Goal: Task Accomplishment & Management: Manage account settings

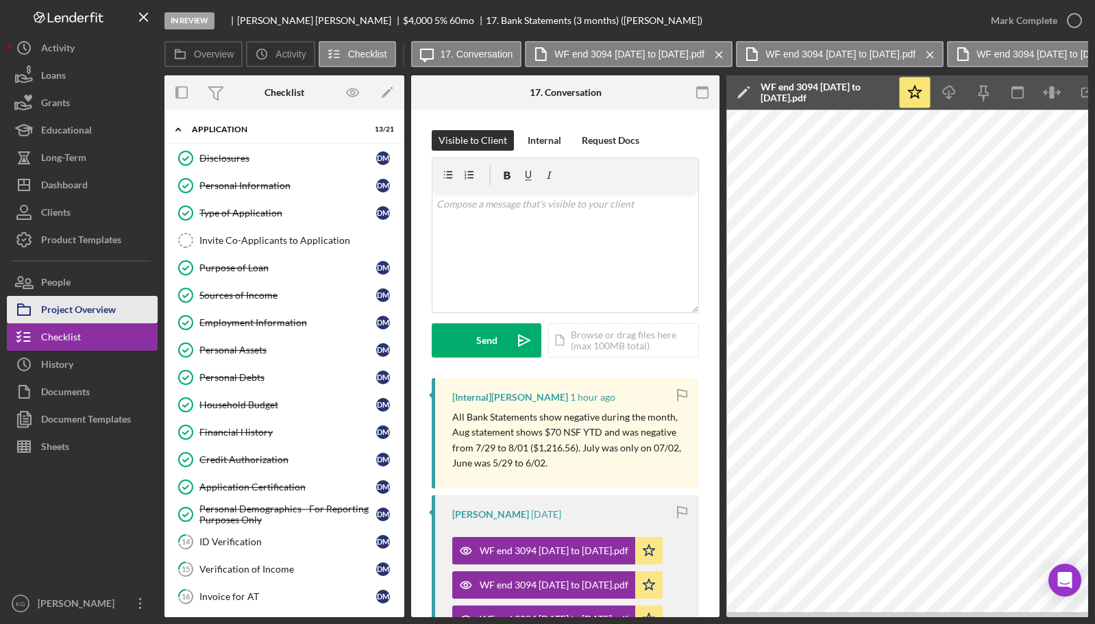
scroll to position [206, 0]
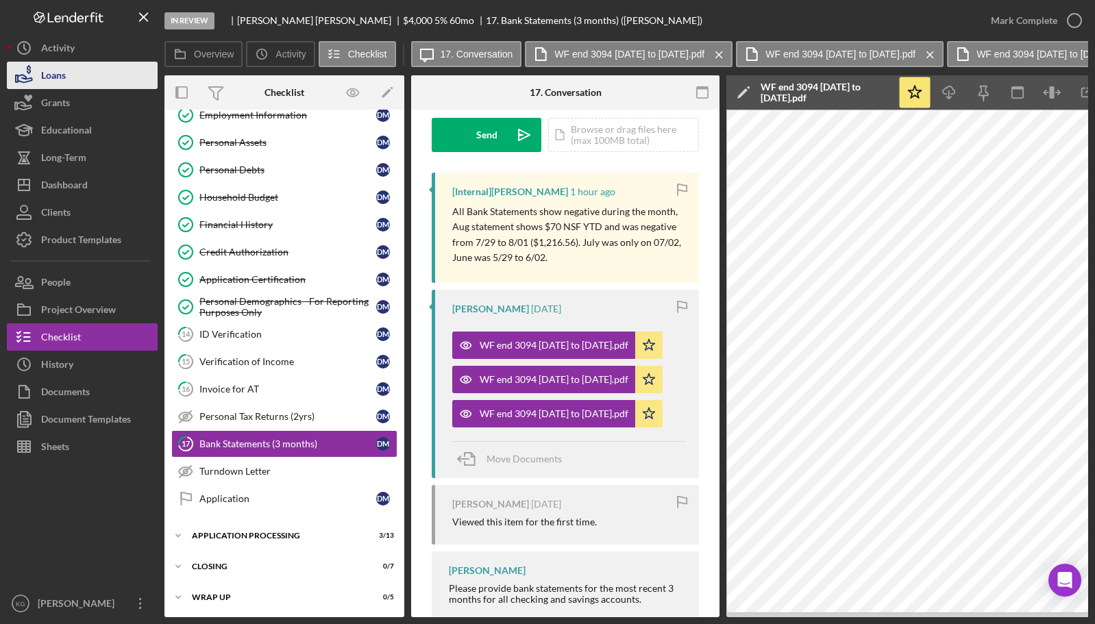
click at [89, 73] on button "Loans" at bounding box center [82, 75] width 151 height 27
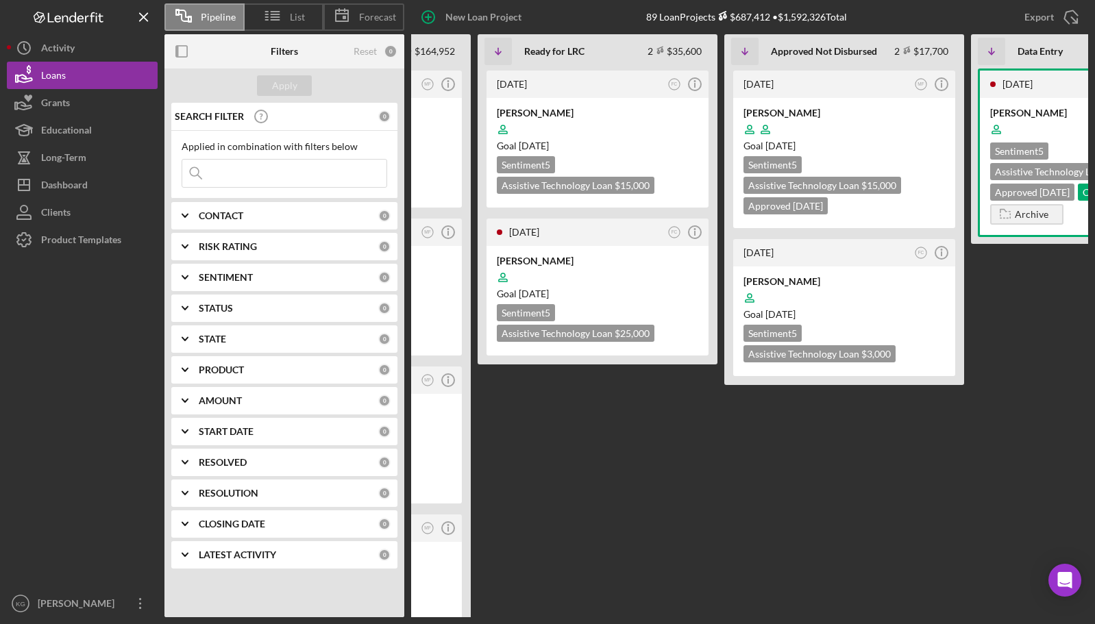
scroll to position [0, 557]
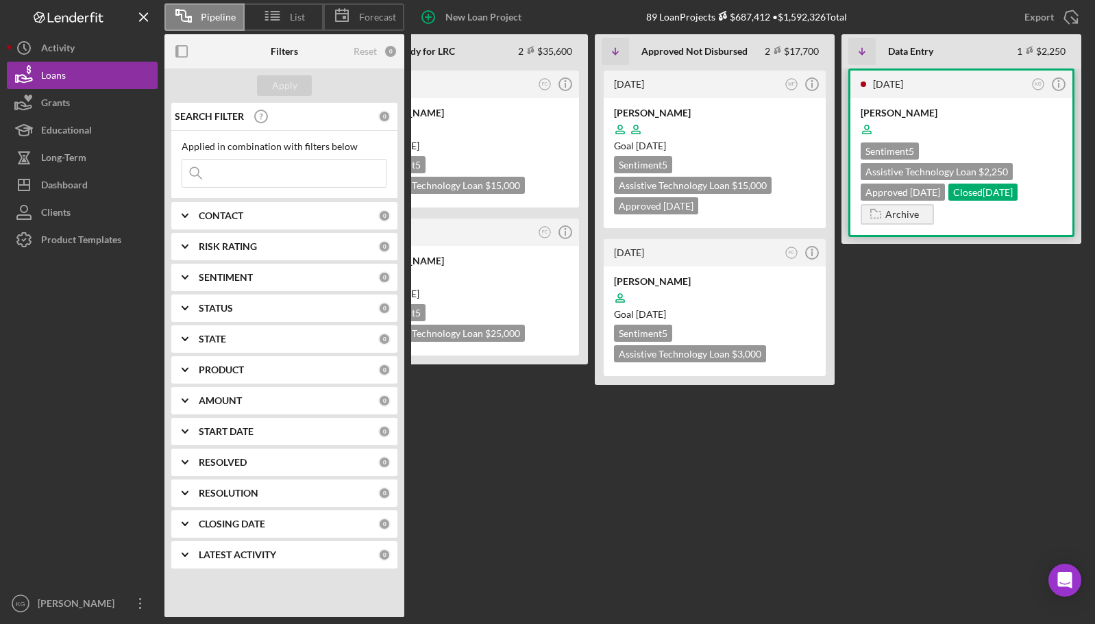
click at [1039, 124] on div at bounding box center [962, 130] width 202 height 26
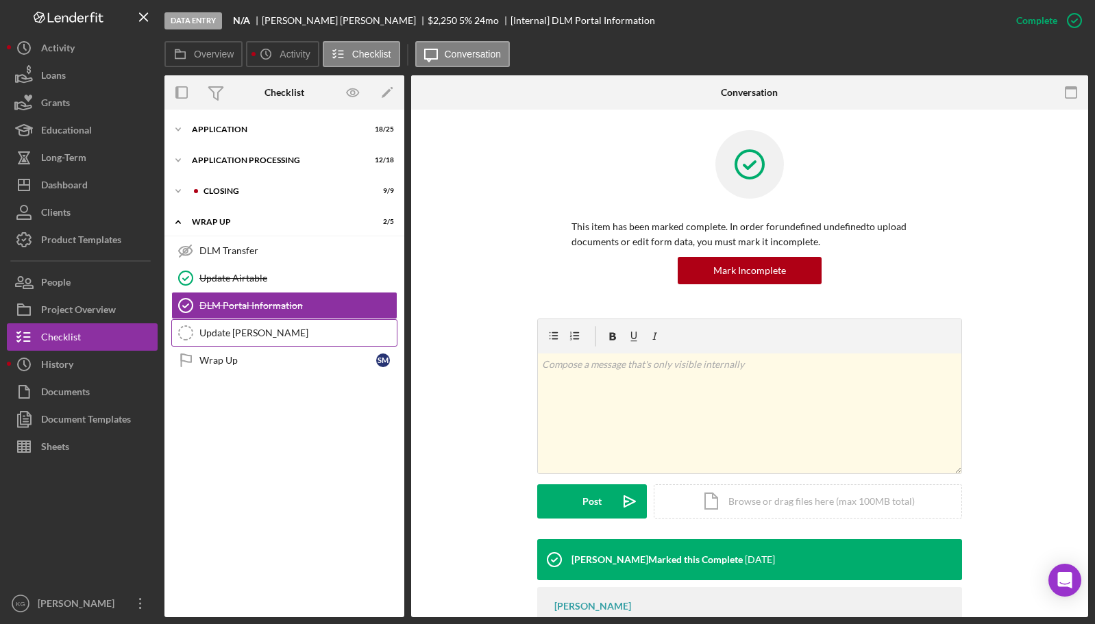
click at [254, 330] on div "Update [PERSON_NAME]" at bounding box center [297, 333] width 197 height 11
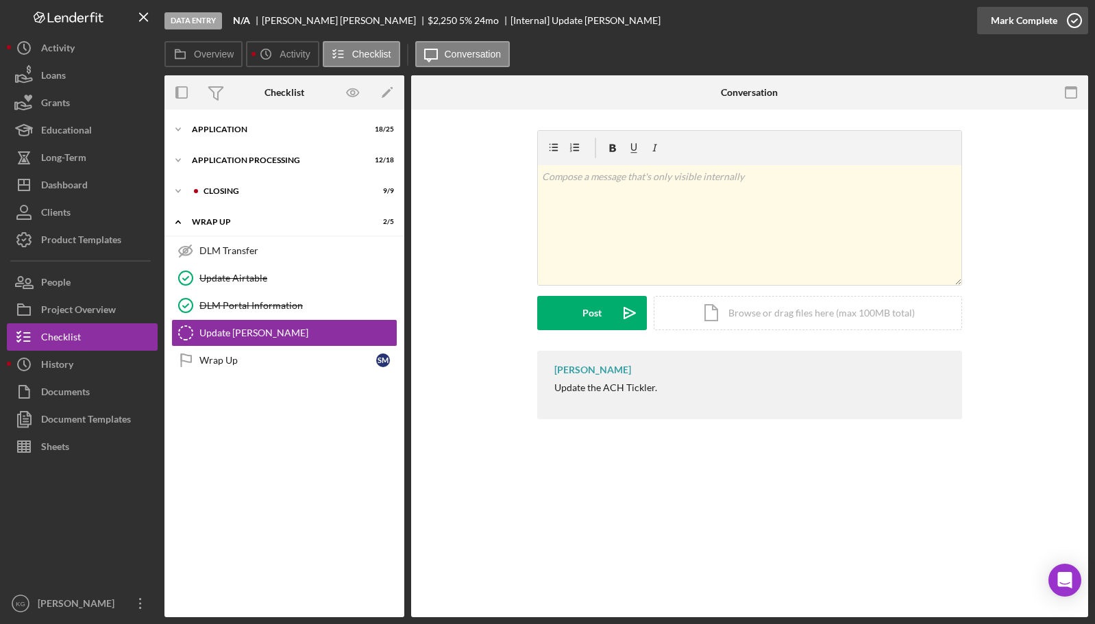
click at [1023, 21] on div "Mark Complete" at bounding box center [1024, 20] width 66 height 27
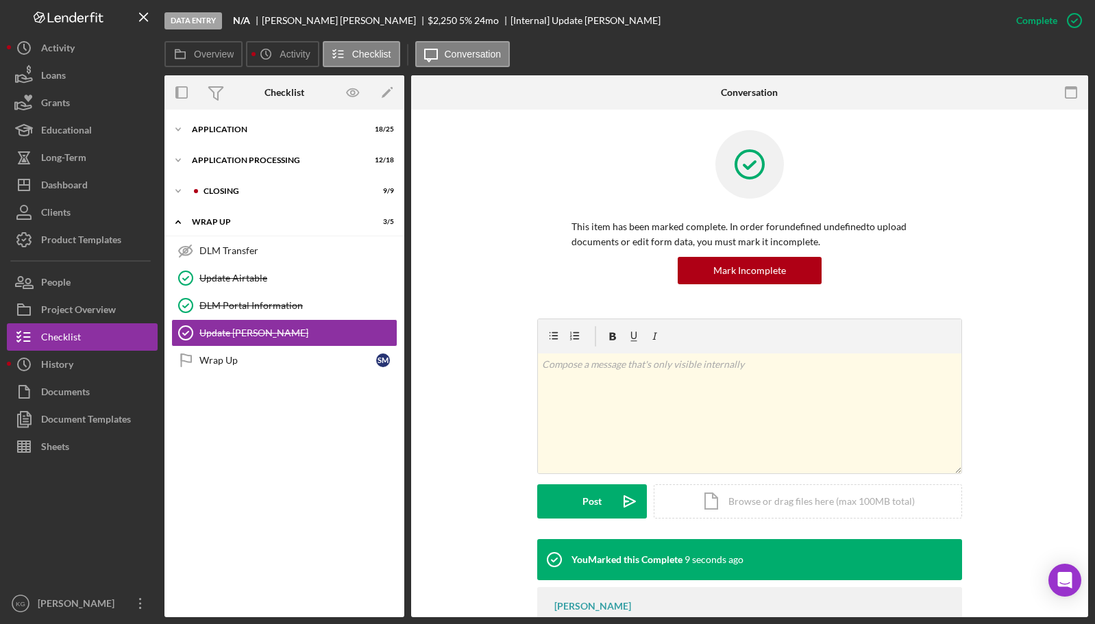
click at [343, 534] on div "Icon/Expander Application 18 / 25 Icon/Expander Application Processing 12 / 18 …" at bounding box center [285, 364] width 240 height 494
click at [210, 53] on label "Overview" at bounding box center [214, 54] width 40 height 11
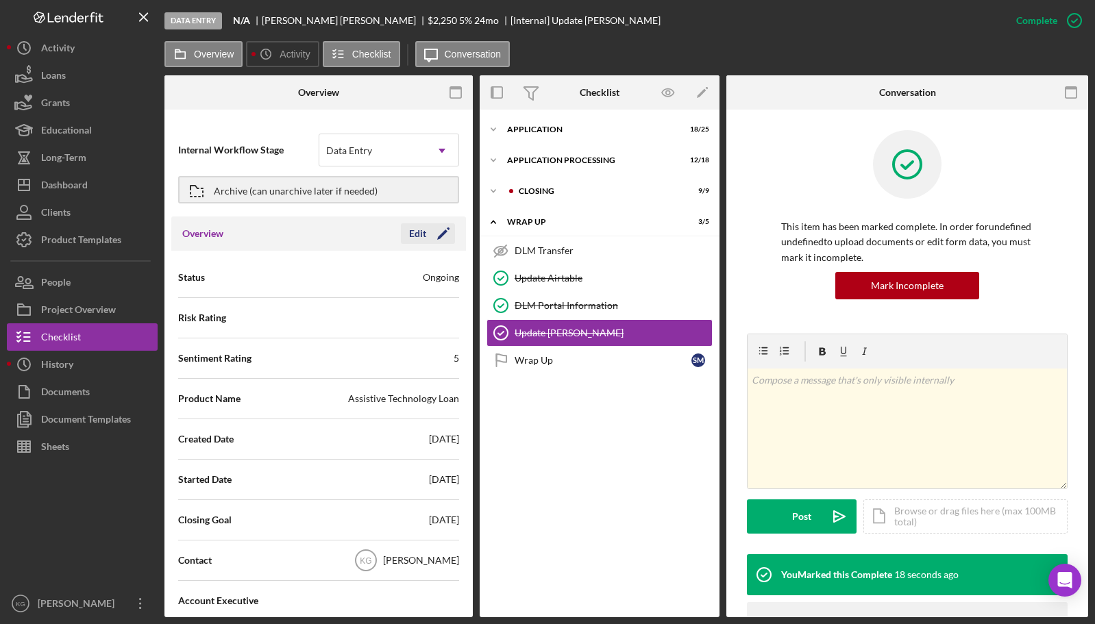
click at [410, 234] on div "Edit" at bounding box center [417, 233] width 17 height 21
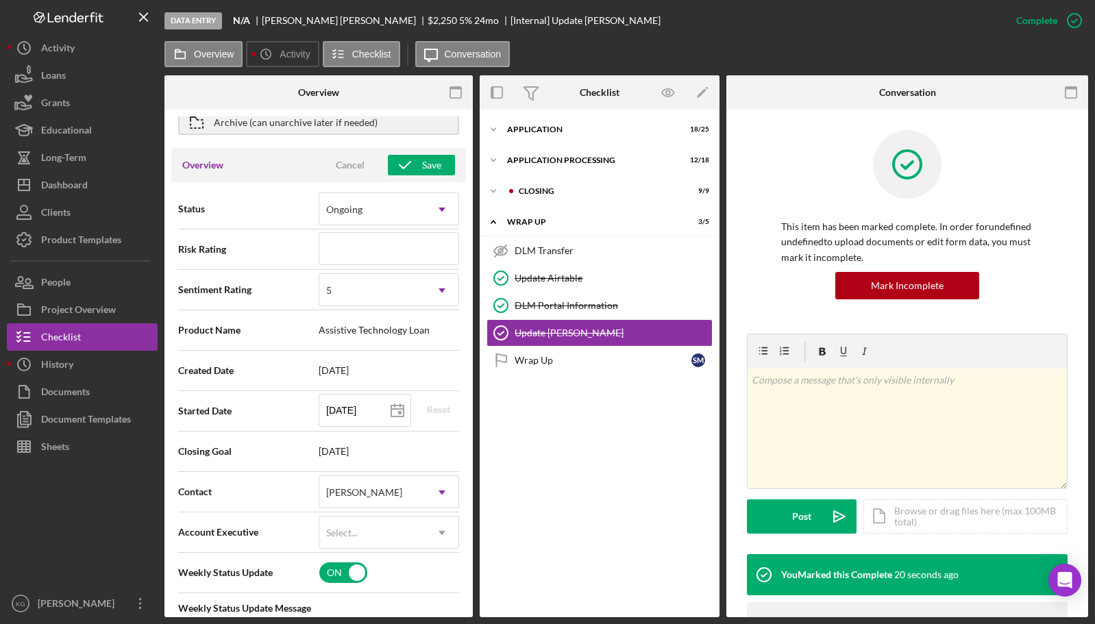
scroll to position [137, 0]
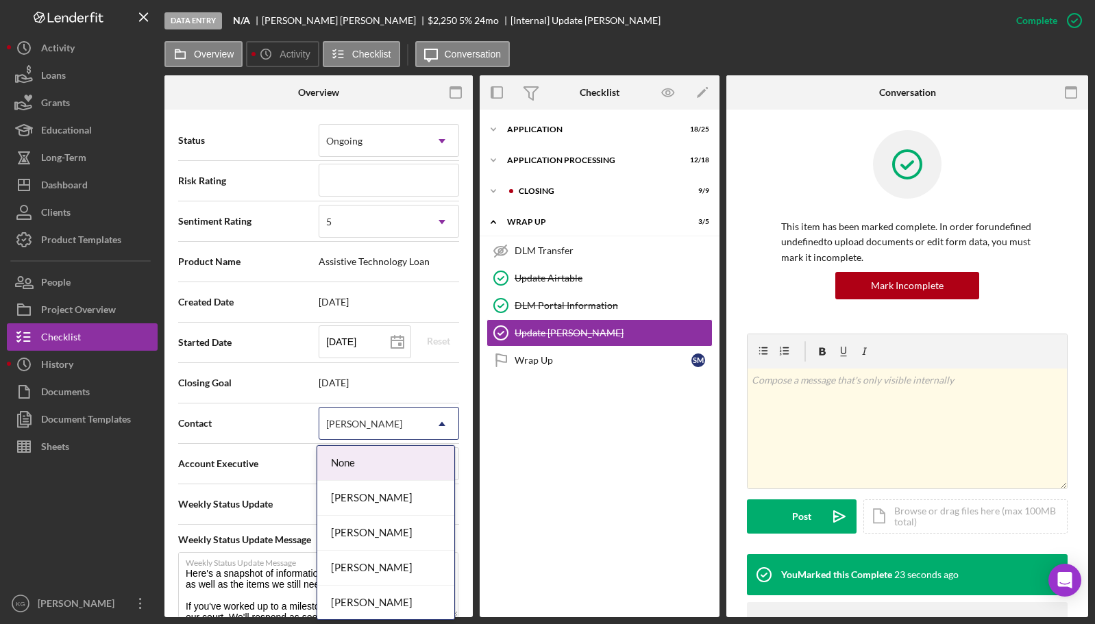
click at [439, 423] on use at bounding box center [442, 424] width 7 height 4
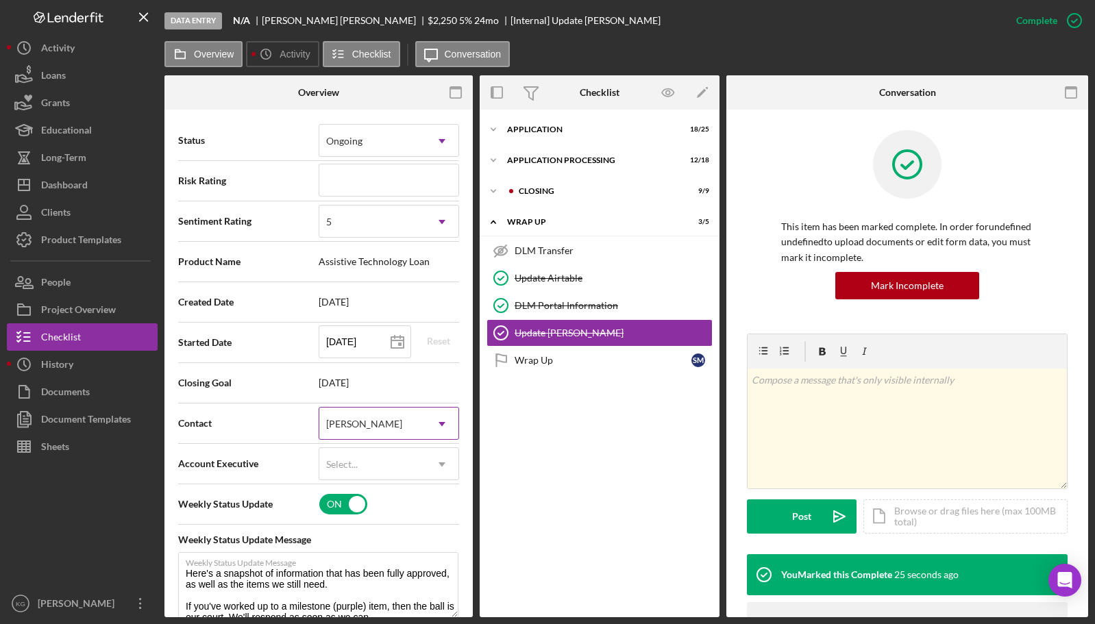
click at [439, 423] on use at bounding box center [442, 424] width 7 height 4
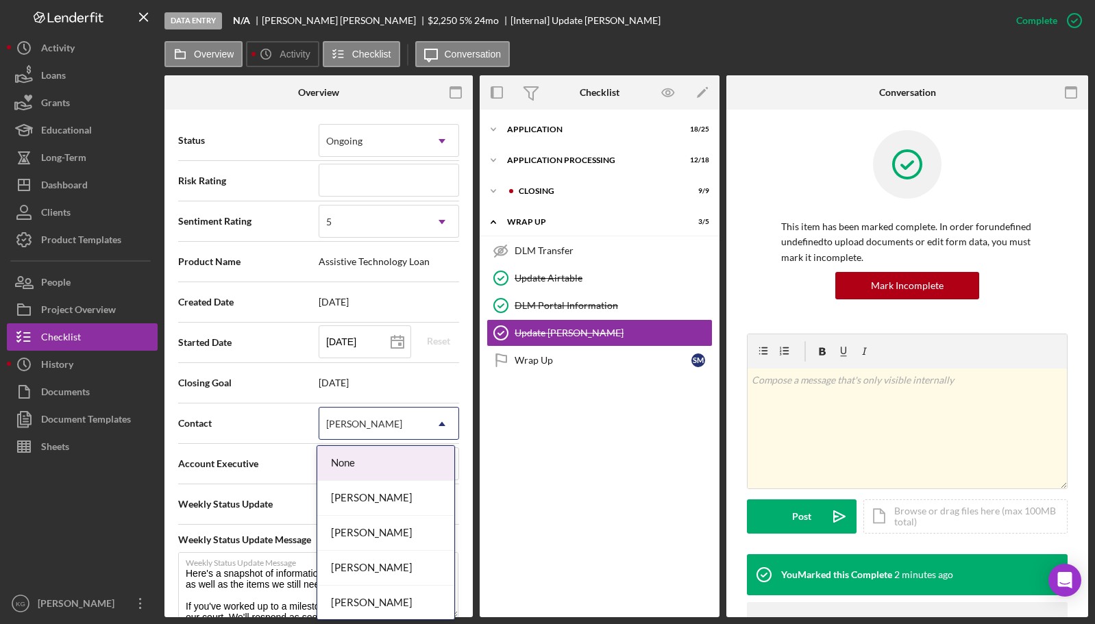
click at [437, 421] on icon "Icon/Dropdown Arrow" at bounding box center [442, 424] width 33 height 33
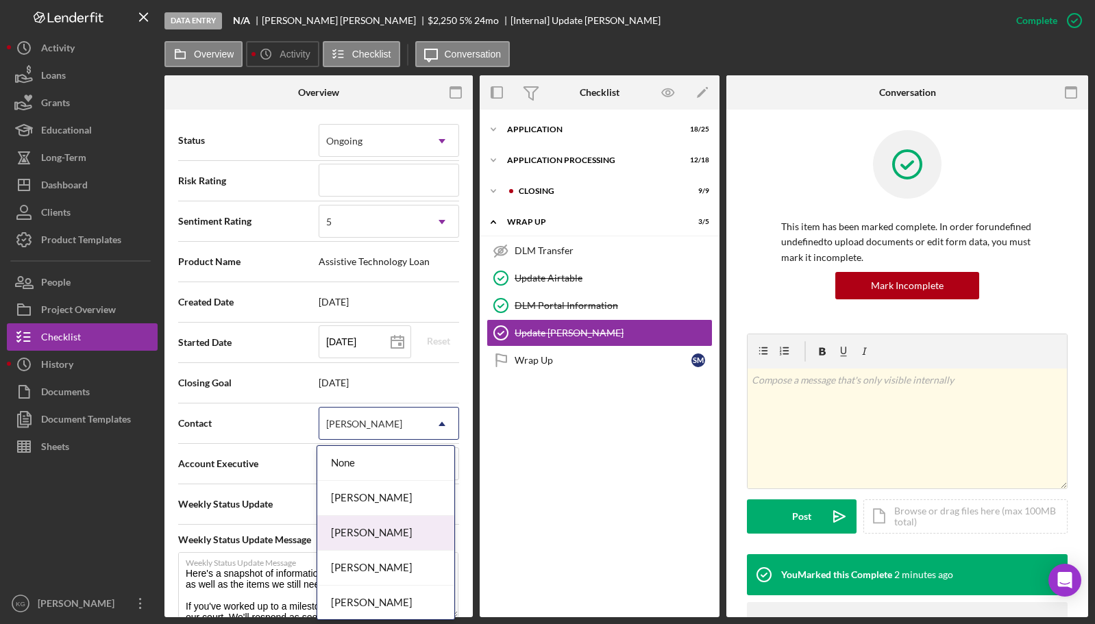
click at [385, 531] on div "[PERSON_NAME]" at bounding box center [385, 533] width 137 height 35
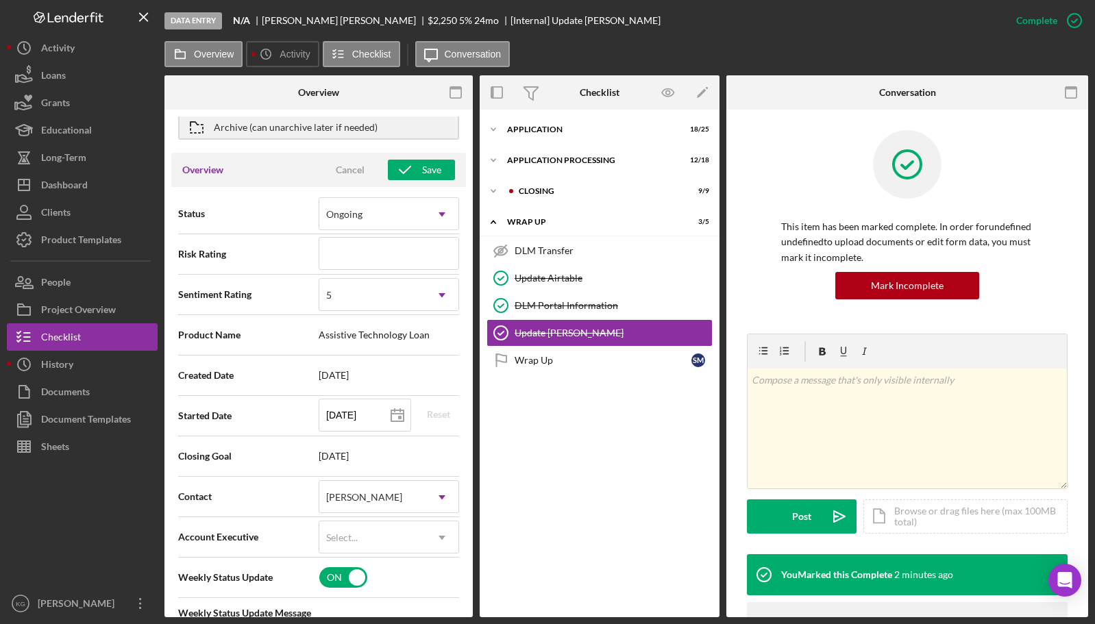
scroll to position [0, 0]
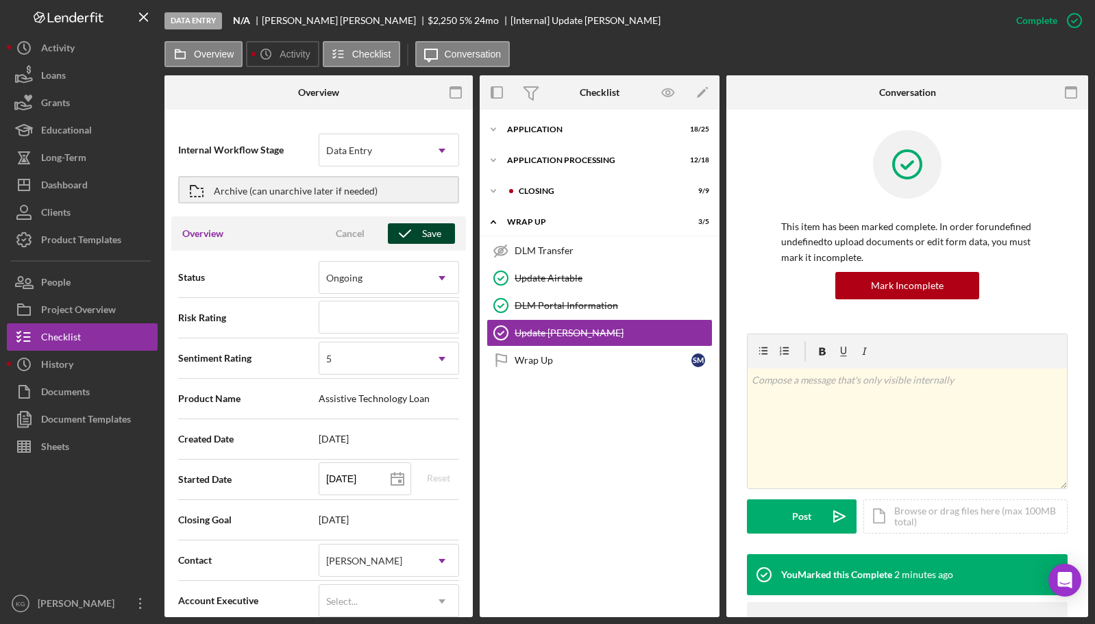
click at [425, 234] on div "Save" at bounding box center [431, 233] width 19 height 21
type textarea "Here's a snapshot of information that has been fully approved, as well as the i…"
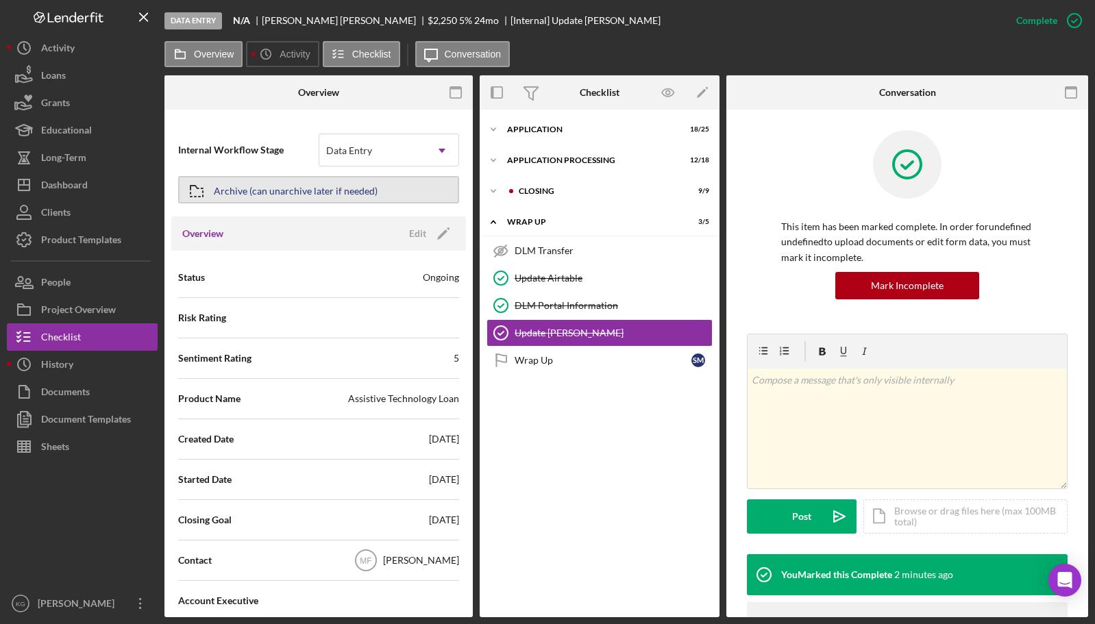
click at [290, 191] on div "Archive (can unarchive later if needed)" at bounding box center [296, 190] width 164 height 25
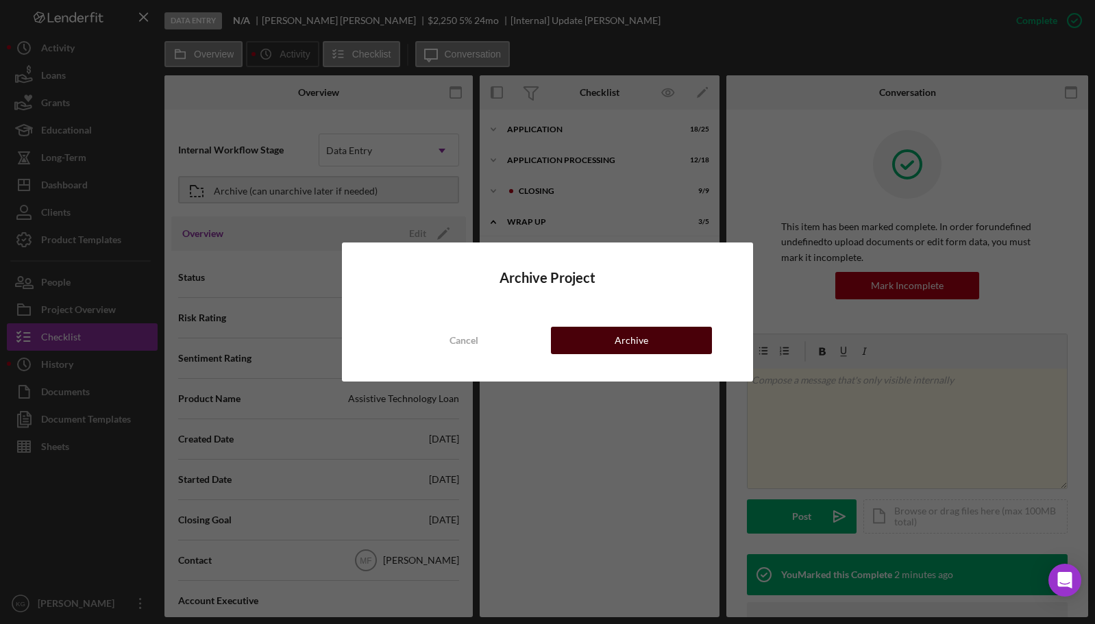
click at [590, 338] on button "Archive" at bounding box center [631, 340] width 161 height 27
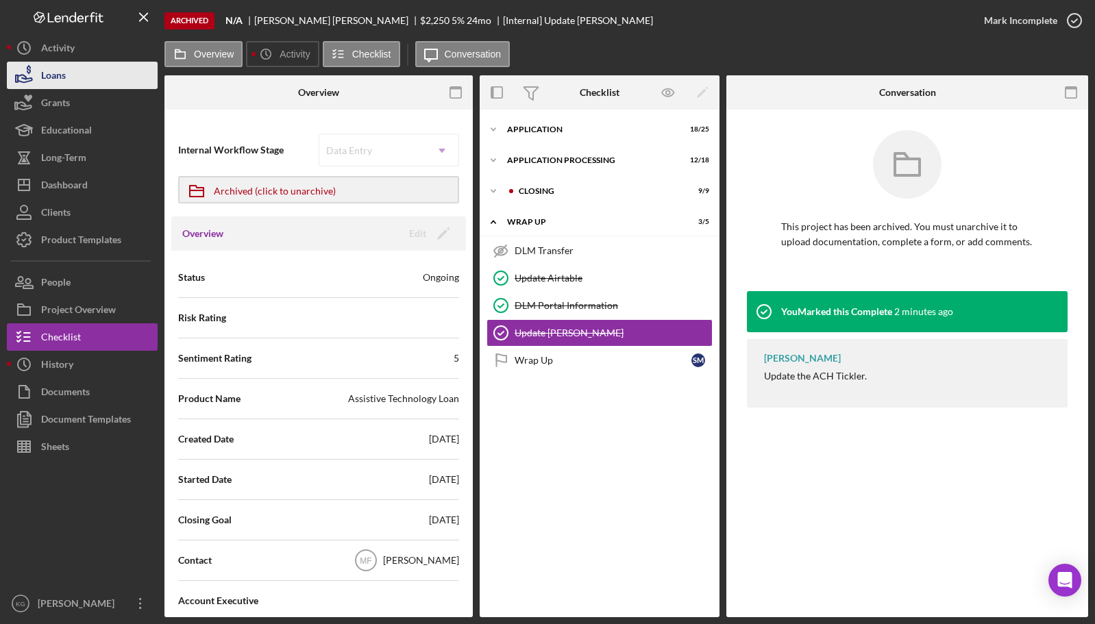
click at [64, 74] on div "Loans" at bounding box center [53, 77] width 25 height 31
